Goal: Task Accomplishment & Management: Complete application form

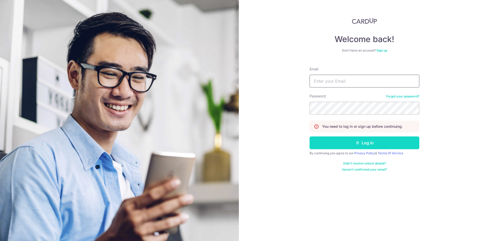
type input "[EMAIL_ADDRESS][DOMAIN_NAME]"
click at [334, 146] on button "Log in" at bounding box center [364, 142] width 110 height 13
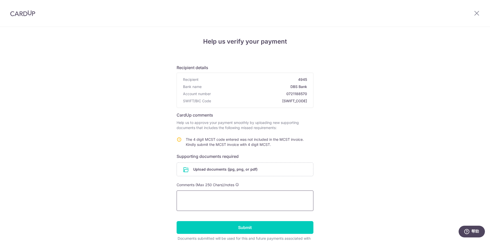
click at [239, 203] on textarea at bounding box center [245, 201] width 137 height 20
type textarea "M"
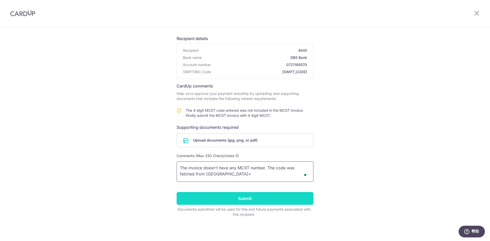
type textarea "The invoice doesn't have any MCST number. The code was fetched from [GEOGRAPHIC…"
click at [241, 197] on input "Submit" at bounding box center [245, 198] width 137 height 13
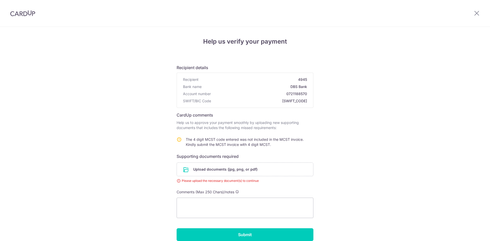
scroll to position [36, 0]
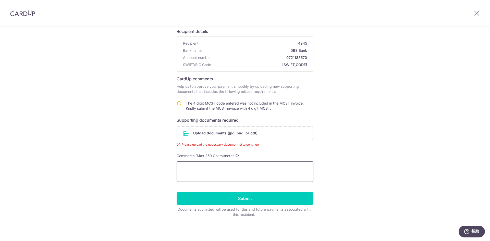
click at [239, 178] on textarea at bounding box center [245, 171] width 137 height 20
click at [239, 178] on textarea "To enrich screen reader interactions, please activate Accessibility in Grammarl…" at bounding box center [245, 171] width 137 height 20
type textarea "The invoice doesn't have any MCST code, the code was searched from BCA."
click at [248, 135] on input "file" at bounding box center [245, 133] width 136 height 13
drag, startPoint x: 217, startPoint y: 176, endPoint x: 148, endPoint y: 162, distance: 70.1
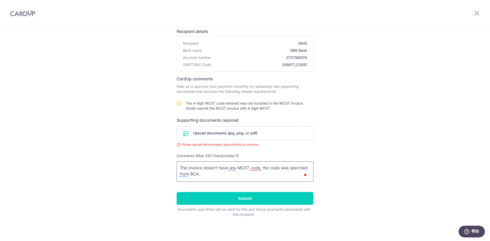
click at [148, 162] on div "Help us verify your payment Recipient details Recipient 4945 Bank name DBS Bank…" at bounding box center [245, 116] width 490 height 250
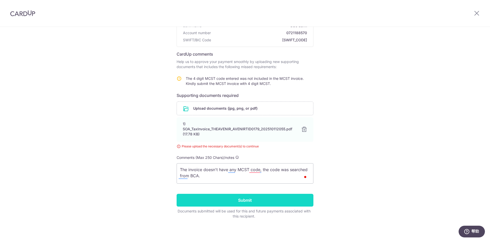
scroll to position [0, 0]
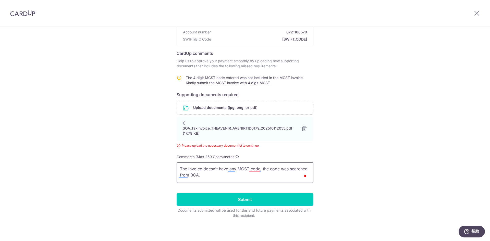
click at [269, 180] on textarea "The invoice doesn't have any MCST code, the code was searched from BCA." at bounding box center [245, 172] width 137 height 20
click at [224, 196] on input "Submit" at bounding box center [245, 199] width 137 height 13
